Goal: Navigation & Orientation: Find specific page/section

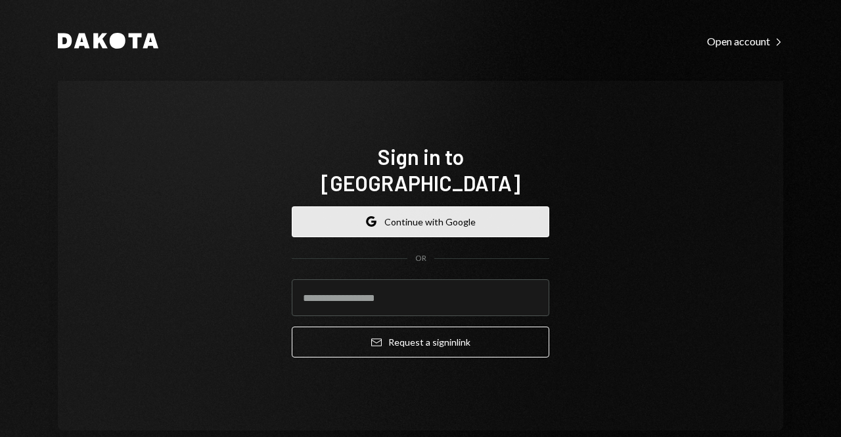
click at [491, 206] on button "Google Continue with Google" at bounding box center [420, 221] width 257 height 31
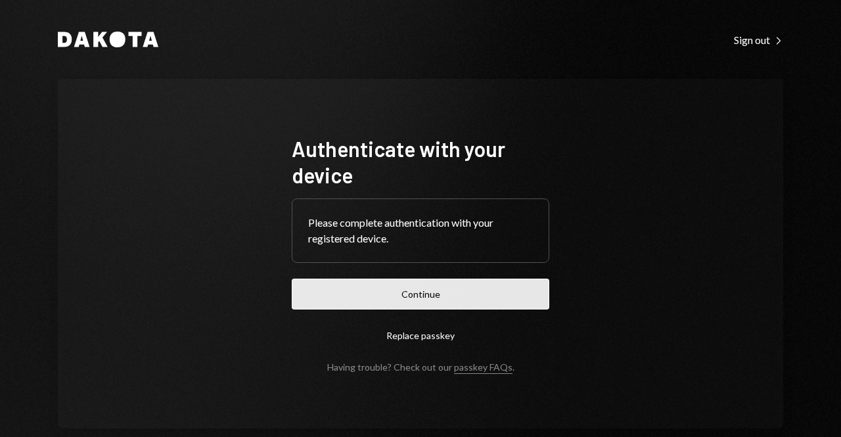
click at [477, 289] on button "Continue" at bounding box center [420, 294] width 257 height 31
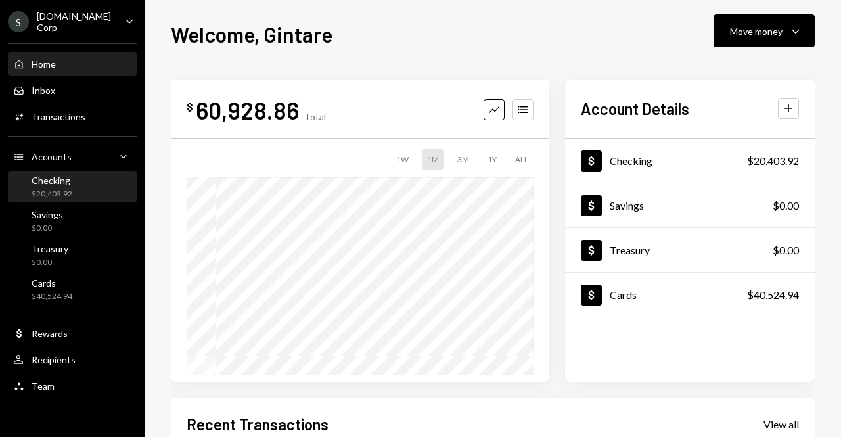
click at [89, 184] on div "Checking $20,403.92" at bounding box center [72, 187] width 118 height 25
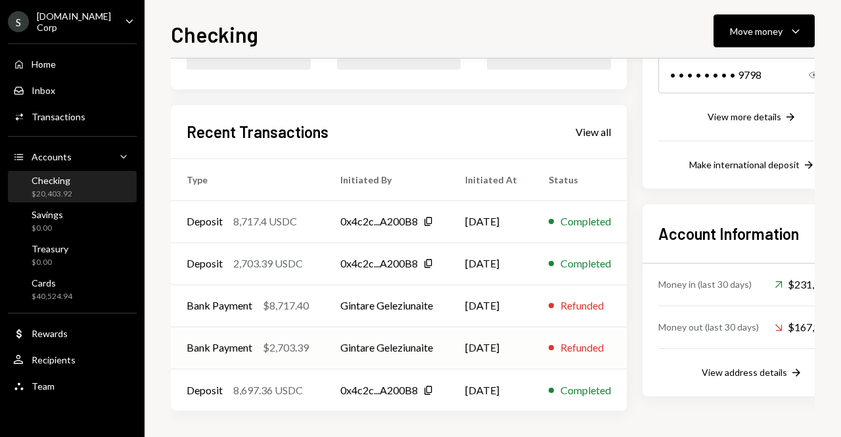
scroll to position [215, 0]
